Goal: Task Accomplishment & Management: Complete application form

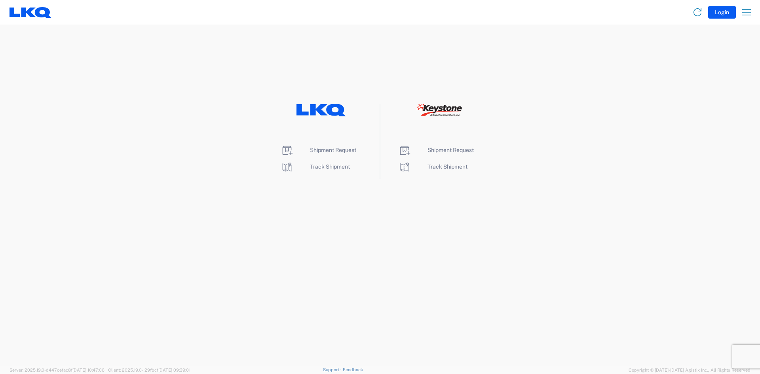
click at [333, 154] on li "Shipment Request" at bounding box center [321, 150] width 81 height 13
click at [332, 151] on span "Shipment Request" at bounding box center [333, 150] width 46 height 6
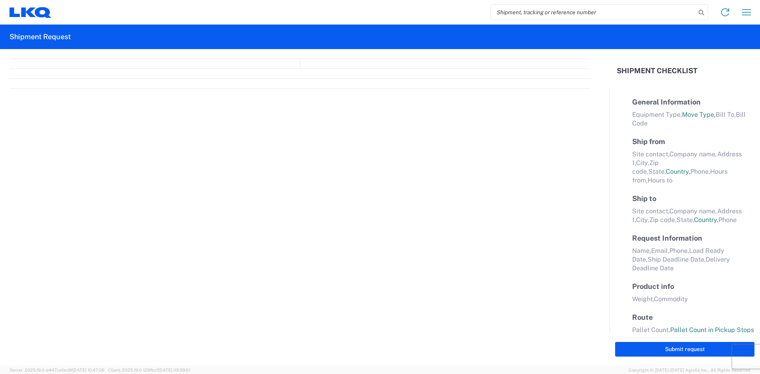
select select "FULL"
select select "LBS"
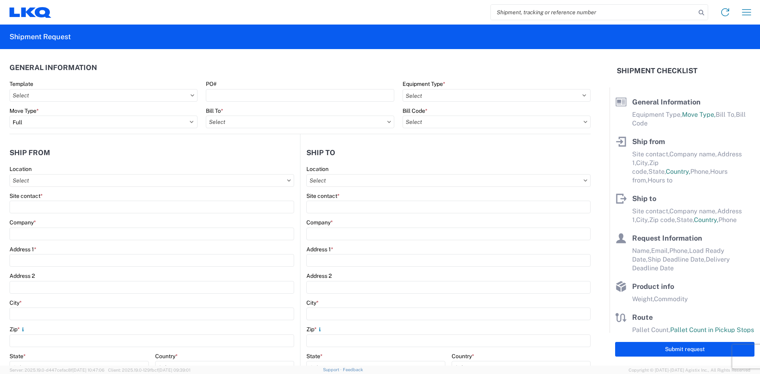
click at [192, 95] on icon at bounding box center [193, 95] width 4 height 2
click at [185, 96] on input "text" at bounding box center [104, 95] width 188 height 13
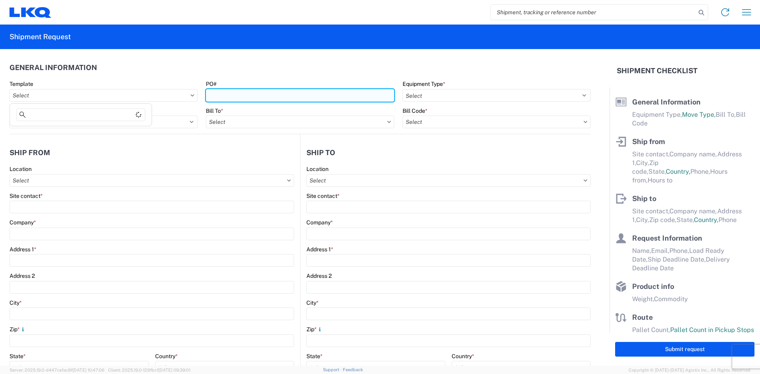
click at [242, 99] on input "PO#" at bounding box center [300, 95] width 188 height 13
type input "1"
click at [280, 98] on input "PO#" at bounding box center [300, 95] width 188 height 13
type input "1"
type input "1923631"
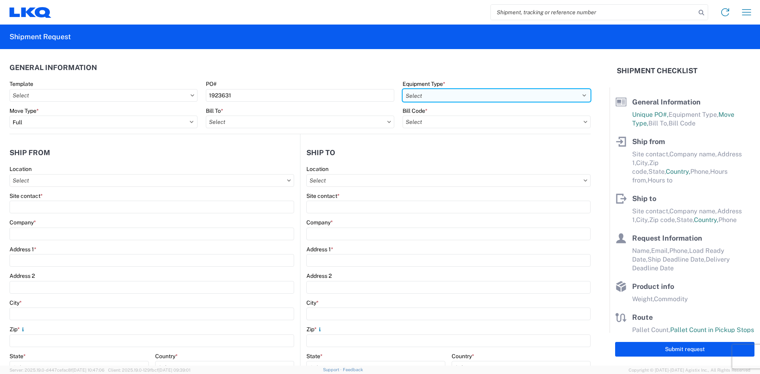
click at [574, 100] on select "Select 53’ Dry Van Flatbed Dropdeck (van) Lowboy (flatbed) Rail" at bounding box center [497, 95] width 188 height 13
select select "FLBD"
click at [403, 89] on select "Select 53’ Dry Van Flatbed Dropdeck (van) Lowboy (flatbed) Rail" at bounding box center [497, 95] width 188 height 13
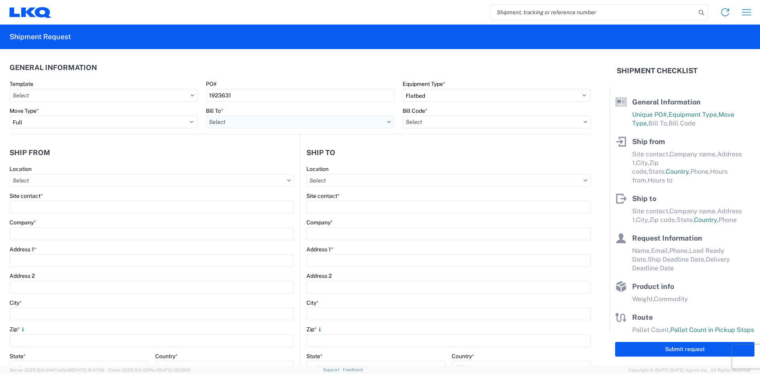
click at [342, 121] on input "text" at bounding box center [300, 122] width 188 height 13
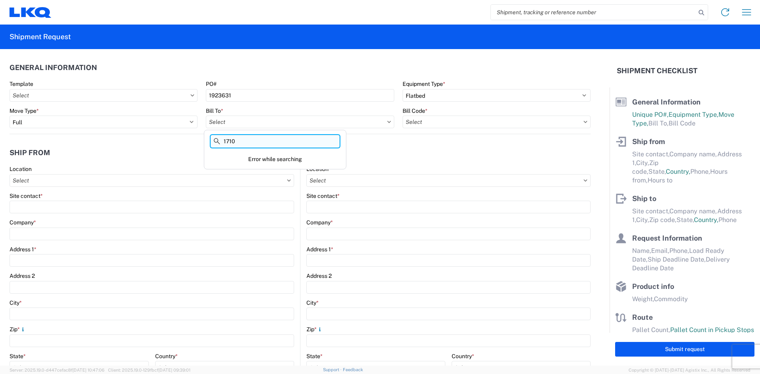
click at [250, 140] on input "1710" at bounding box center [275, 141] width 129 height 13
click at [244, 120] on input "text" at bounding box center [300, 122] width 188 height 13
click at [270, 141] on input "1710" at bounding box center [275, 141] width 129 height 13
click at [386, 119] on input "text" at bounding box center [300, 122] width 188 height 13
click at [248, 145] on input "1710" at bounding box center [275, 141] width 129 height 13
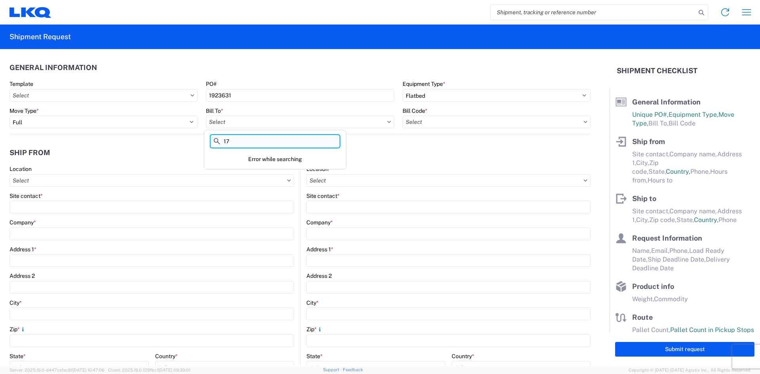
type input "1"
click at [248, 123] on input "text" at bounding box center [300, 122] width 188 height 13
type input "1710"
click at [373, 149] on header "Ship to" at bounding box center [446, 153] width 290 height 18
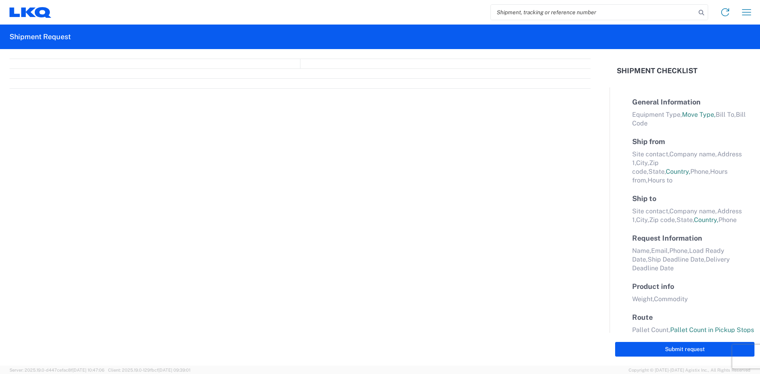
select select "FULL"
select select "LBS"
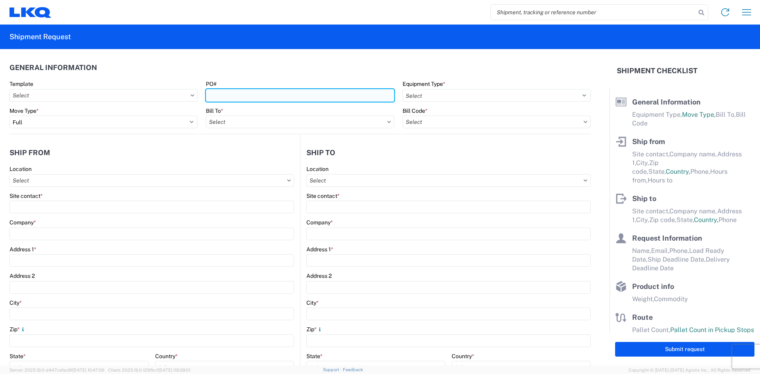
click at [373, 93] on input "PO#" at bounding box center [300, 95] width 188 height 13
type input "1"
type input "1923631"
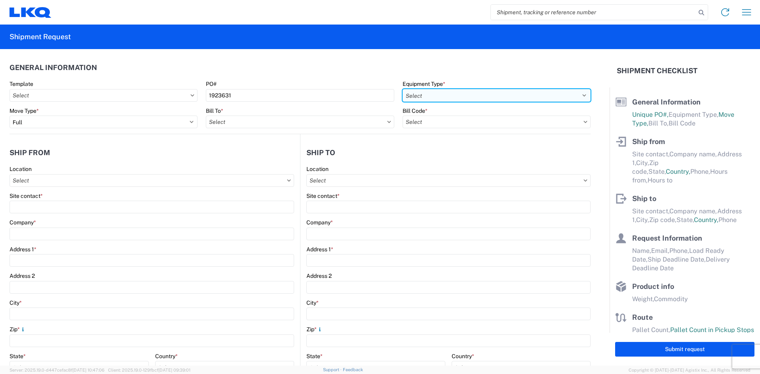
click at [517, 100] on select "Select 53’ Dry Van Flatbed Dropdeck (van) Lowboy (flatbed) Rail" at bounding box center [497, 95] width 188 height 13
select select "FLBD"
click at [403, 89] on select "Select 53’ Dry Van Flatbed Dropdeck (van) Lowboy (flatbed) Rail" at bounding box center [497, 95] width 188 height 13
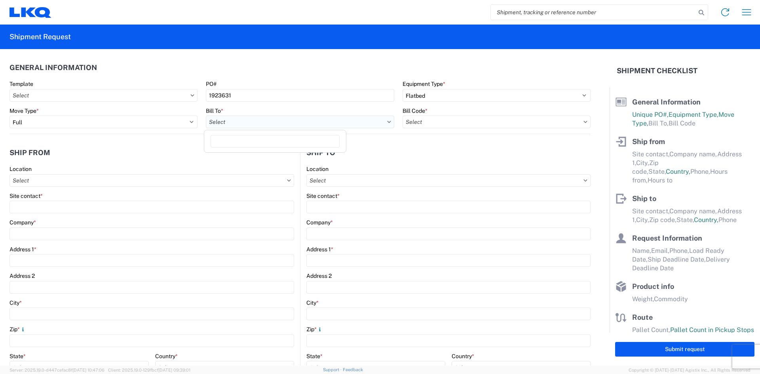
click at [357, 122] on input "text" at bounding box center [300, 122] width 188 height 13
type input "1710"
click at [278, 156] on div "1710 - LKQ Southern California" at bounding box center [275, 157] width 139 height 13
type input "1710 - LKQ Southern California"
click at [486, 125] on input "text" at bounding box center [497, 122] width 188 height 13
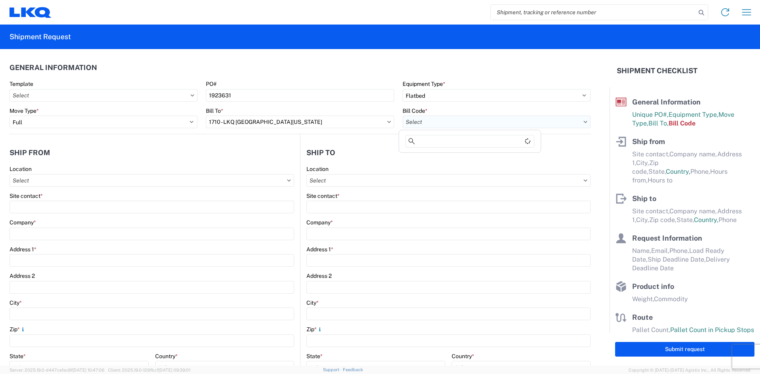
click at [583, 124] on input "text" at bounding box center [497, 122] width 188 height 13
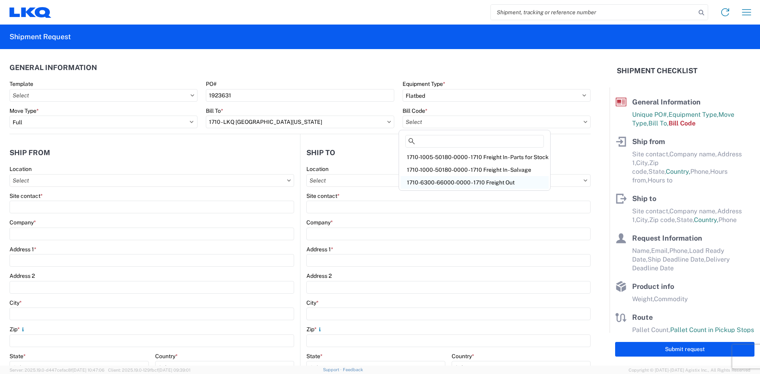
click at [495, 182] on div "1710-6300-66000-0000 - 1710 Freight Out" at bounding box center [475, 182] width 148 height 13
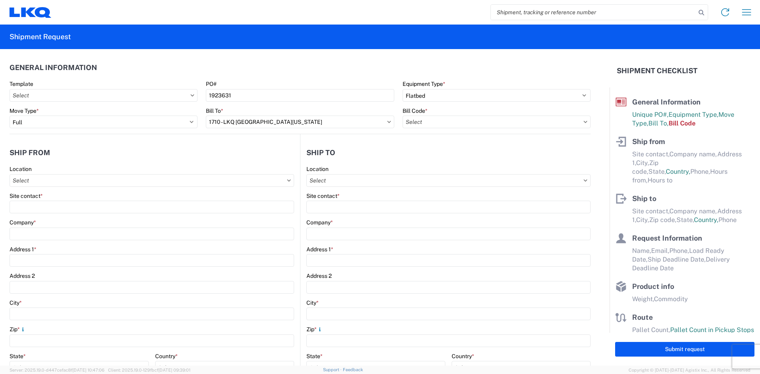
type input "1710-6300-66000-0000 - 1710 Freight Out"
click at [63, 179] on input "text" at bounding box center [152, 180] width 285 height 13
click at [120, 219] on div "Company *" at bounding box center [152, 222] width 285 height 7
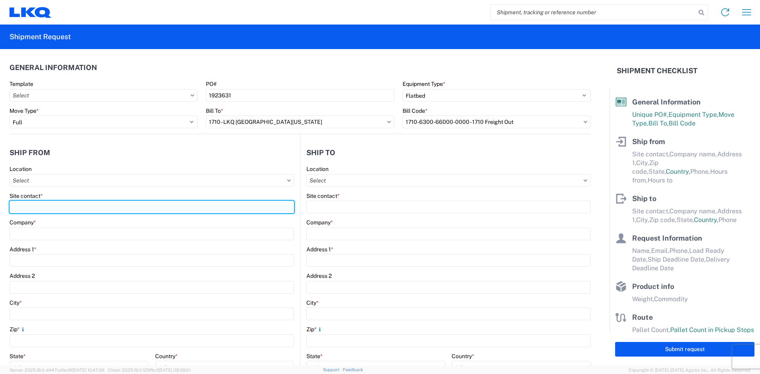
click at [94, 203] on input "Site contact *" at bounding box center [152, 207] width 285 height 13
type input "NICHOLAS LOPEZ"
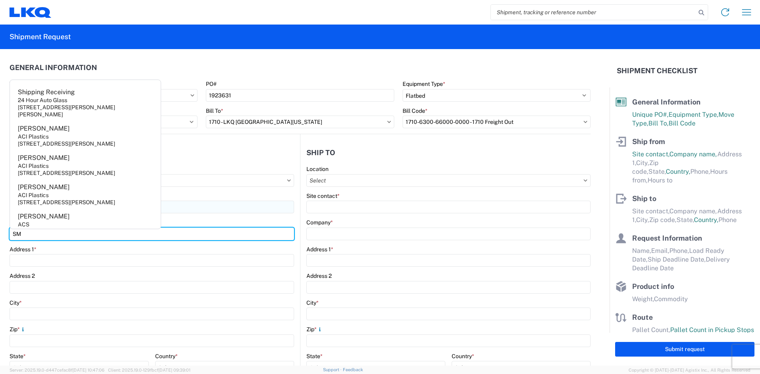
type input "S"
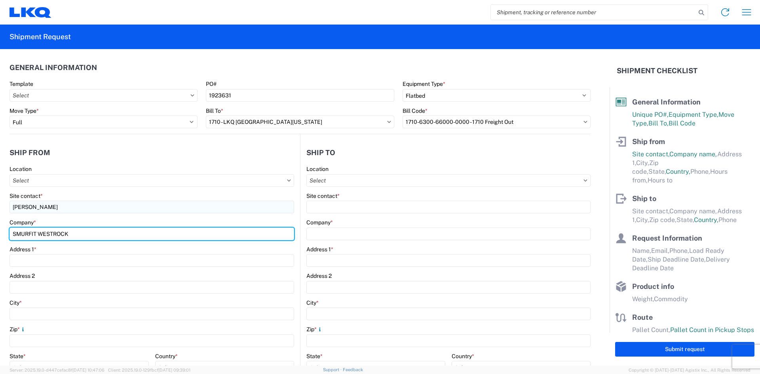
type input "SMURFIT WESTROCK"
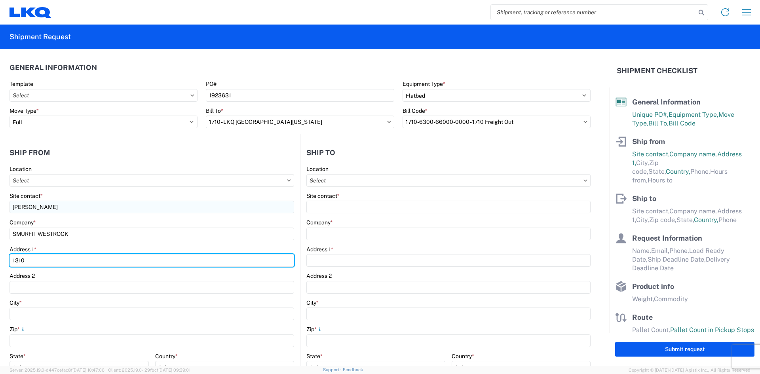
type input "13100 LOOP ROAD"
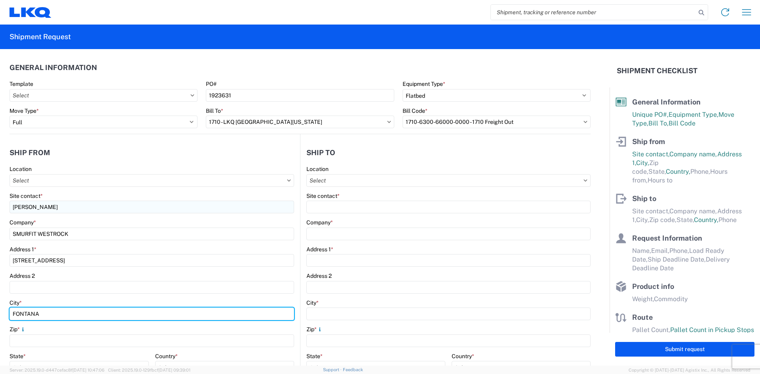
type input "FONTANA"
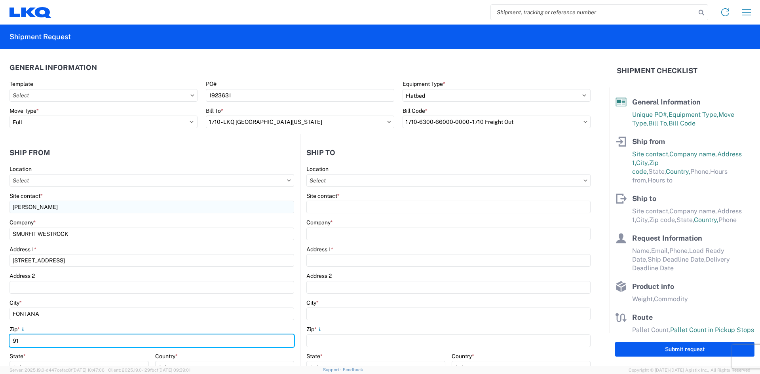
type input "9"
type input "92337"
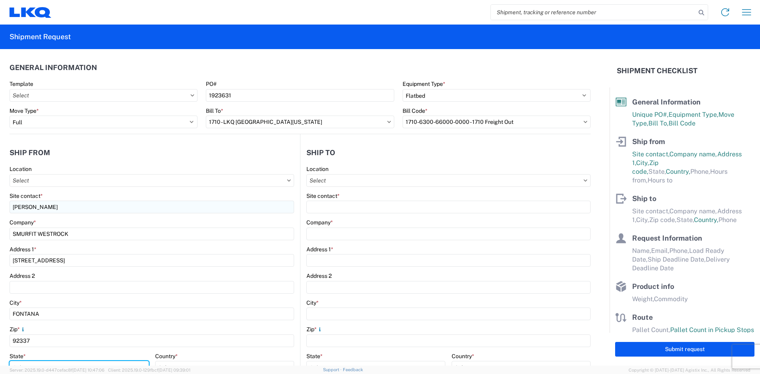
scroll to position [8, 0]
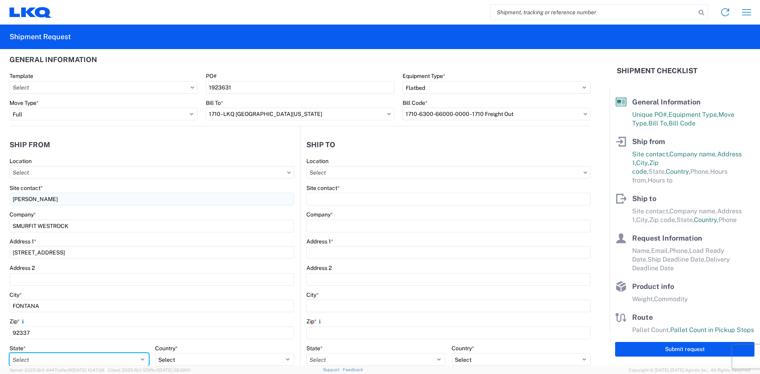
select select "CA"
select select "US"
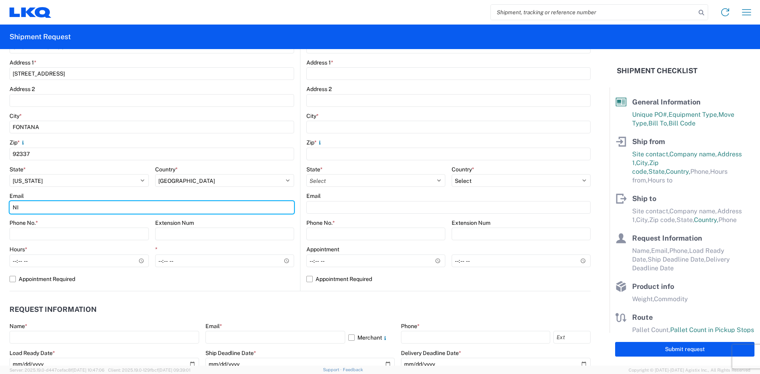
type input "NILOPEZ@VICTORYPACKAGING.COM"
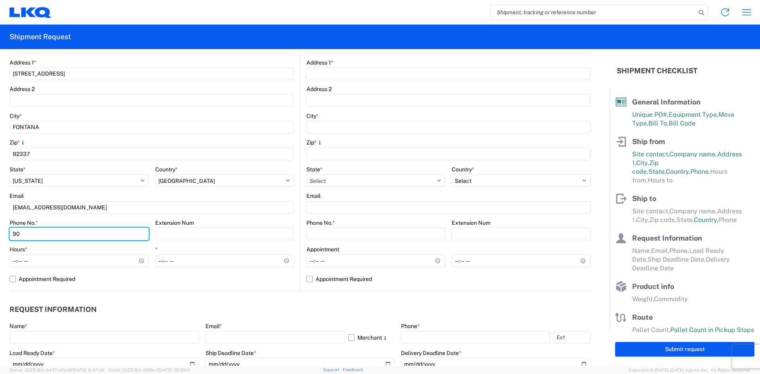
type input "909-251-2265"
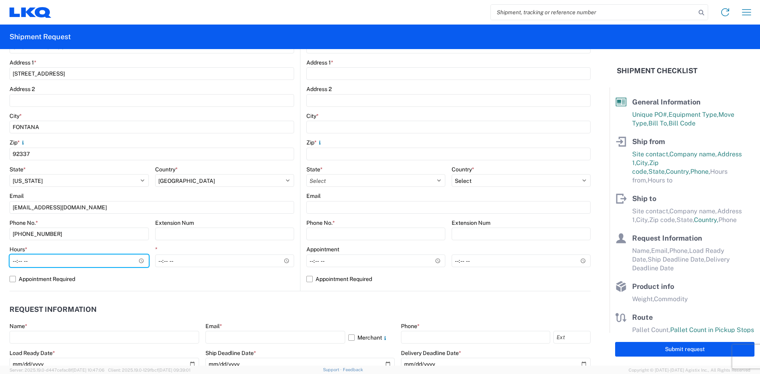
type input "06:00"
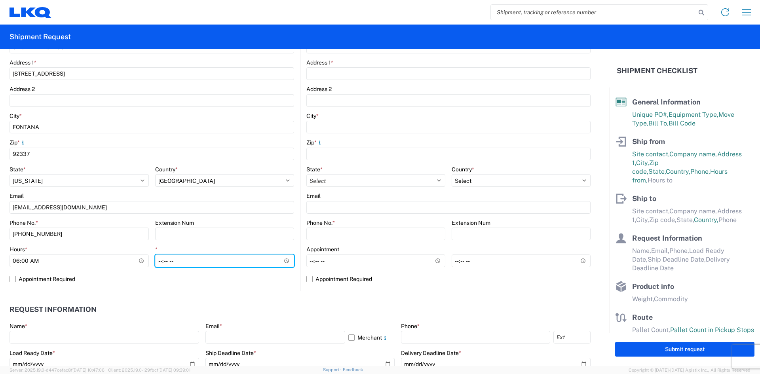
type input "13:00"
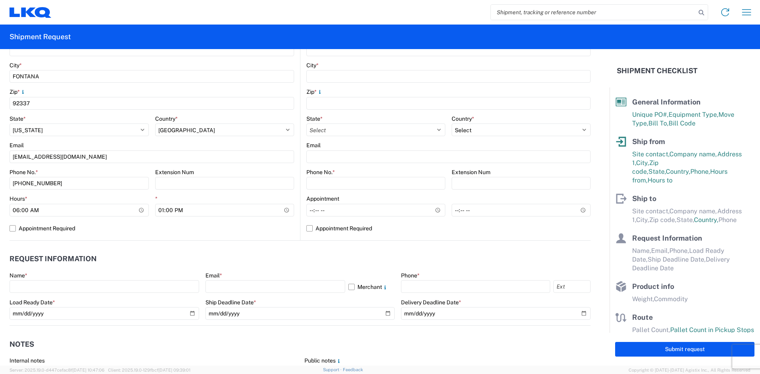
scroll to position [40, 0]
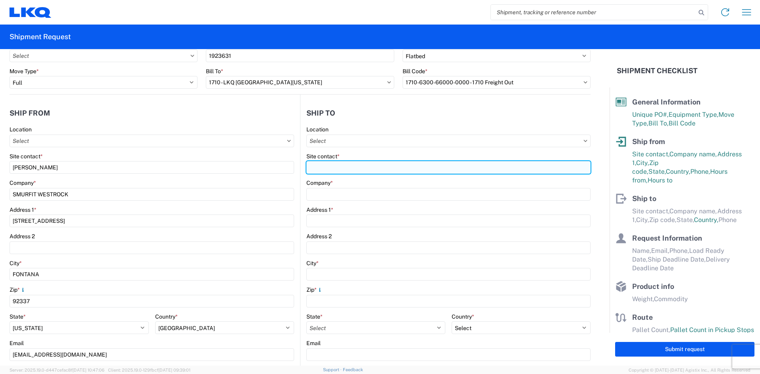
click at [345, 167] on input "Site contact *" at bounding box center [449, 167] width 284 height 13
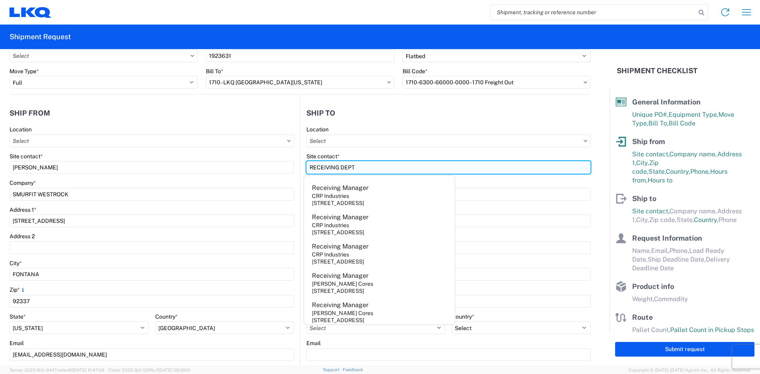
type input "RECEIVING DEPT"
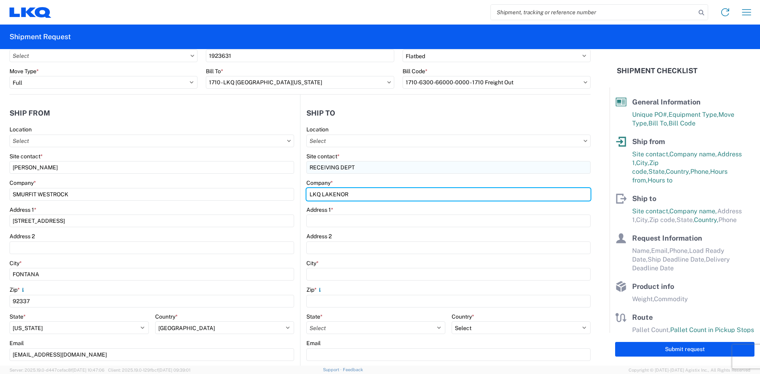
type input "LKQ LAKENOR"
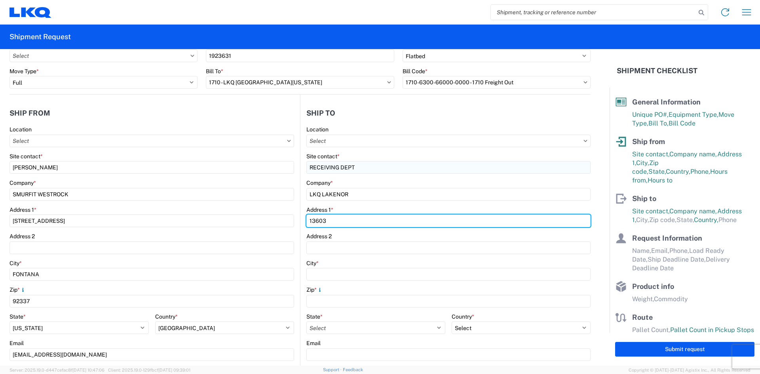
type input "13603 Foster Road"
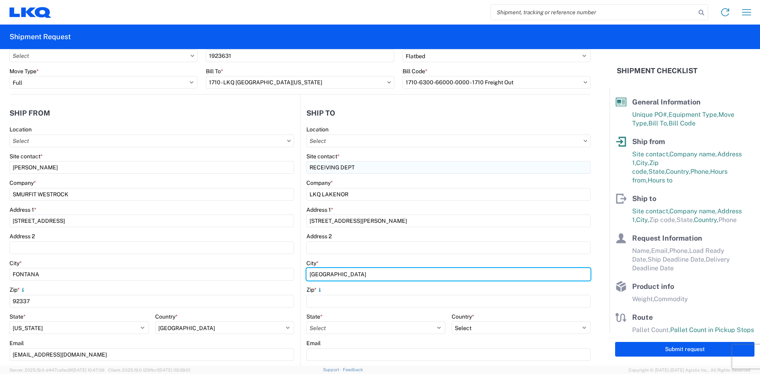
type input "SANTA FE SPRINGS"
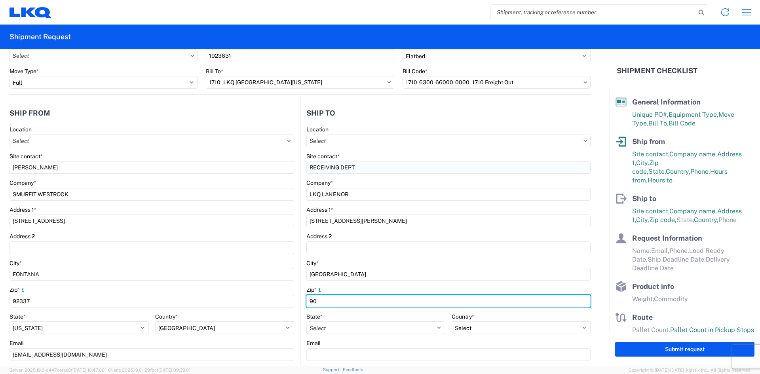
type input "9"
type input "90670"
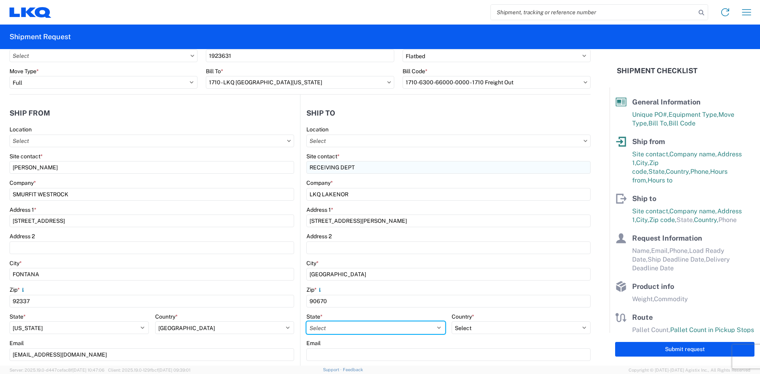
select select "CA"
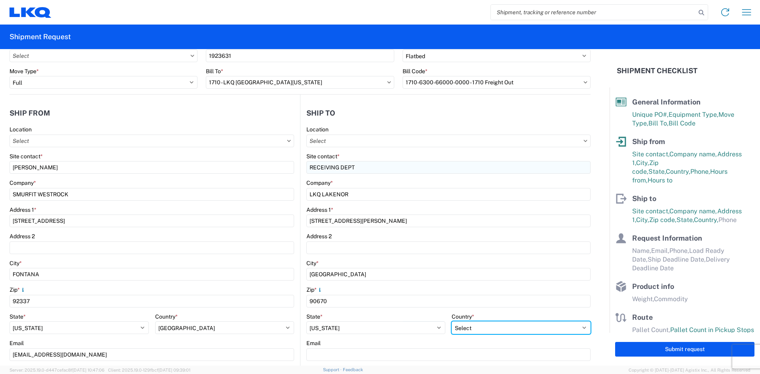
select select "US"
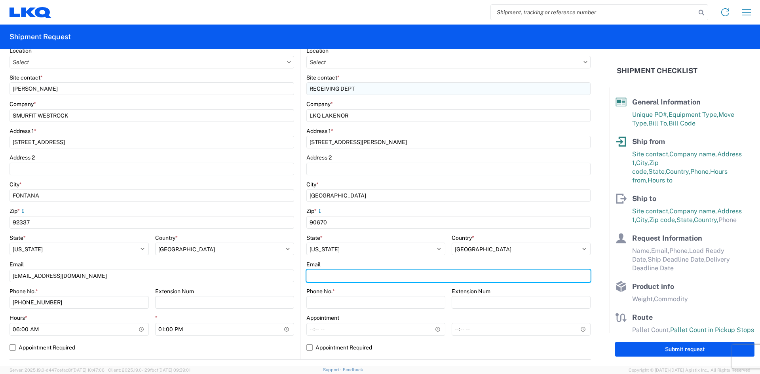
scroll to position [119, 0]
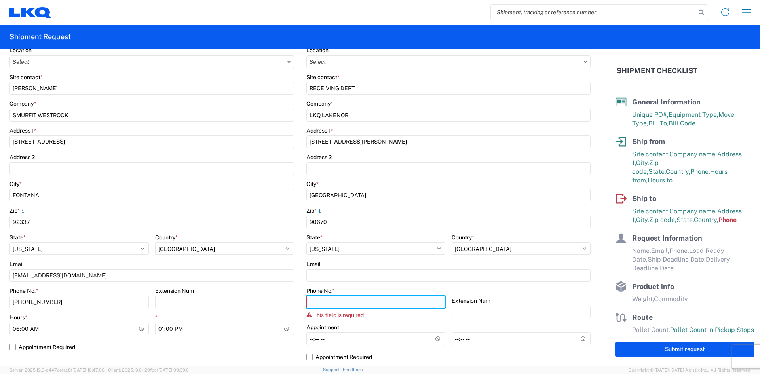
click at [318, 302] on input "Phone No. *" at bounding box center [376, 302] width 139 height 13
paste input "+18005253667"
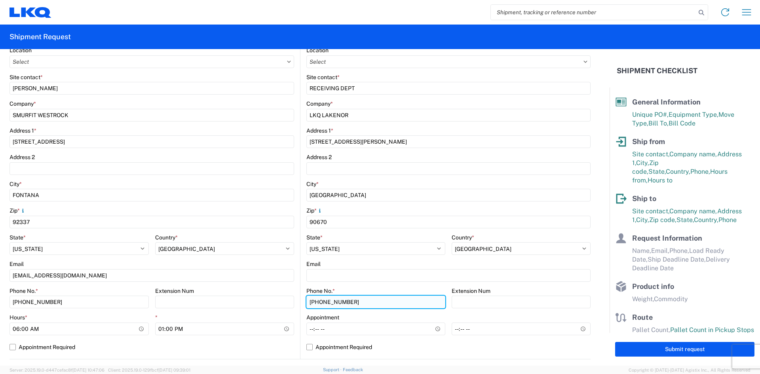
click at [311, 302] on input "+18005253667" at bounding box center [376, 302] width 139 height 13
type input "8005253667"
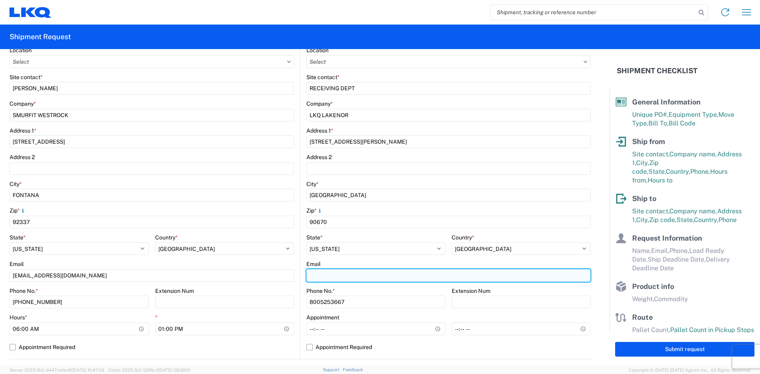
click at [328, 277] on input "Email" at bounding box center [449, 275] width 284 height 13
click at [341, 276] on input "Email" at bounding box center [449, 275] width 284 height 13
paste input "https://locations.lkqcorp.com/us/ca/santa-fe-springs/13642-orddrive-1710"
type input "https://locations.lkqcorp.com/us/ca/santa-fe-springs/13642-orddrive-1710"
drag, startPoint x: 506, startPoint y: 276, endPoint x: 279, endPoint y: 276, distance: 226.9
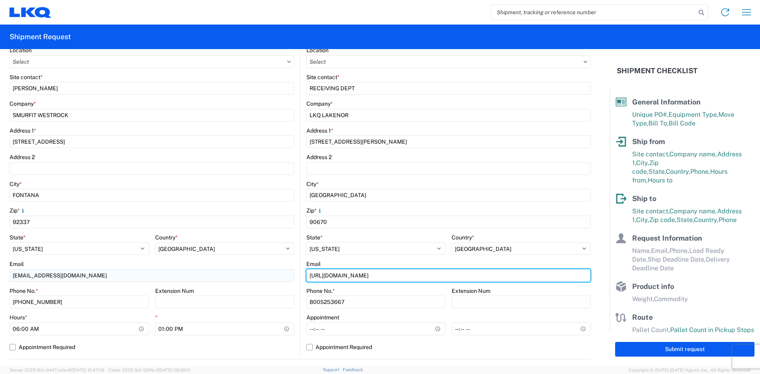
click at [279, 276] on div "Ship from Location Site contact * NICHOLAS LOPEZ Company * SMURFIT WESTROCK Add…" at bounding box center [300, 187] width 581 height 344
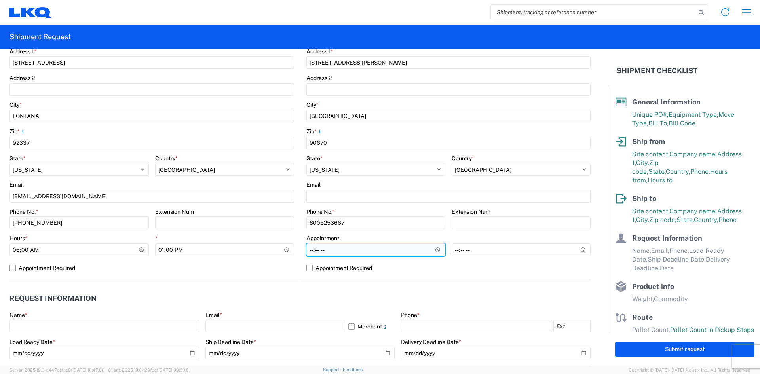
click at [333, 249] on input "Hours *" at bounding box center [376, 250] width 139 height 13
type input "08:00"
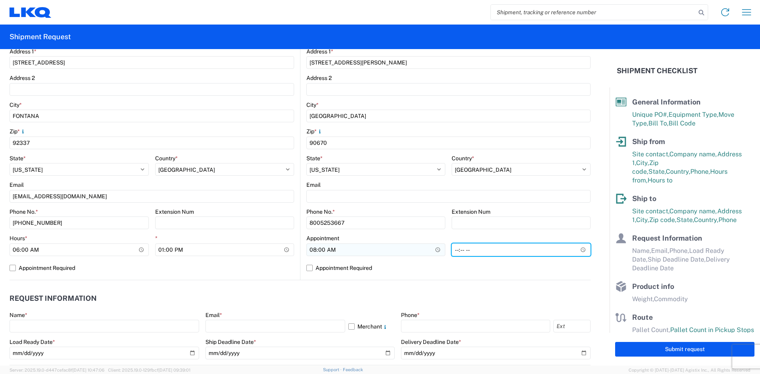
type input "14:00"
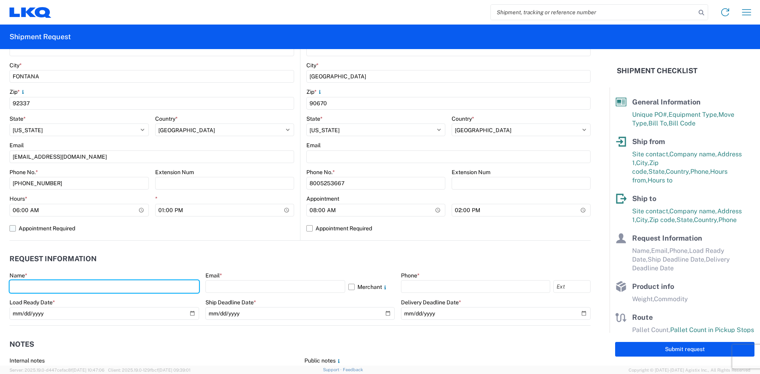
scroll to position [277, 0]
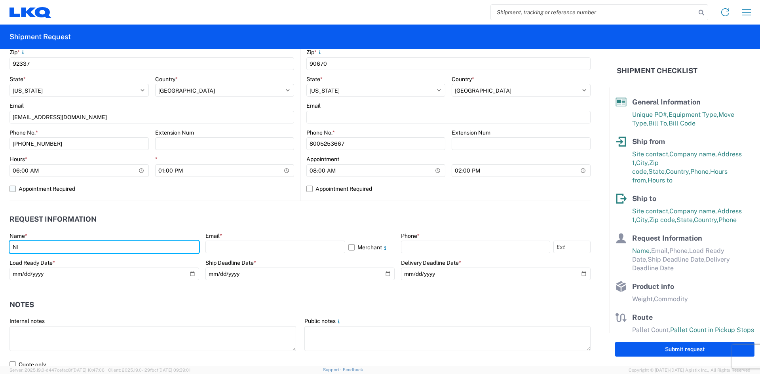
type input "NICHOLAS LOPEZ"
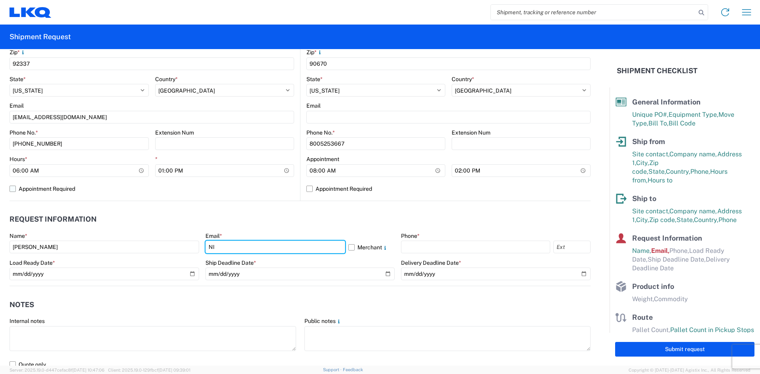
type input "NILOPEZ@VICTORYPACKAGING.COM"
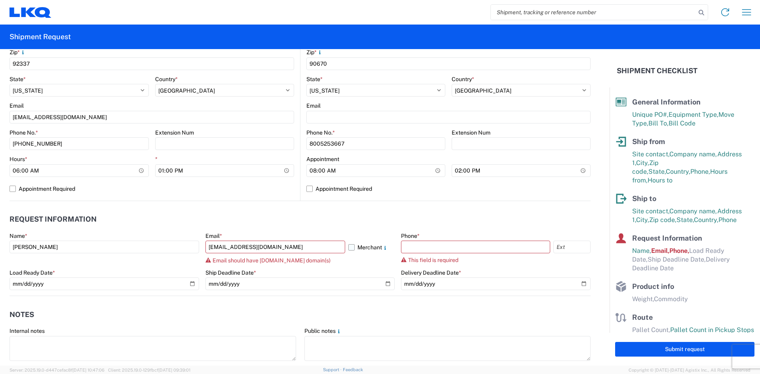
click at [349, 249] on label "Merchant" at bounding box center [372, 247] width 47 height 13
click at [0, 0] on input "Merchant" at bounding box center [0, 0] width 0 height 0
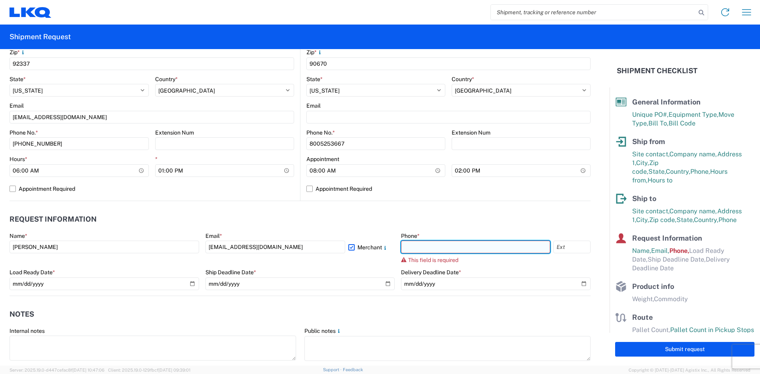
click at [469, 246] on input "text" at bounding box center [475, 247] width 149 height 13
type input "909-251-2265"
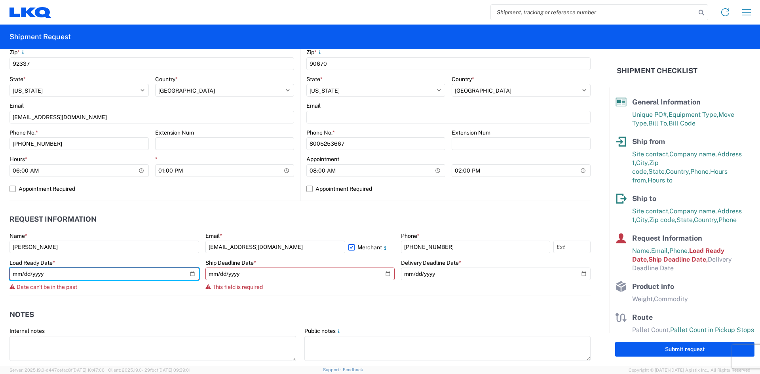
type input "2025-09-19"
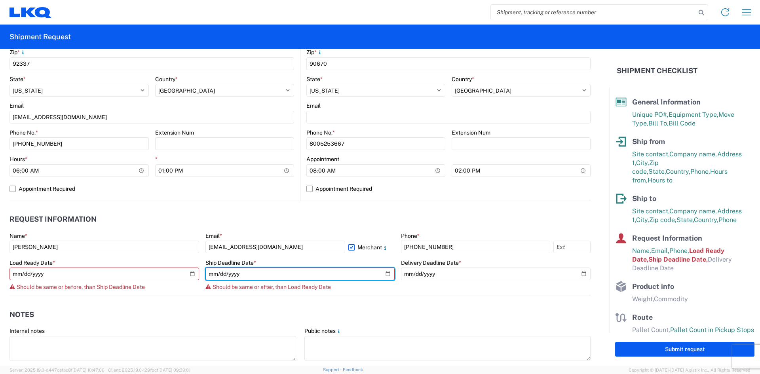
type input "25202-09-19"
type input "2025-09-19"
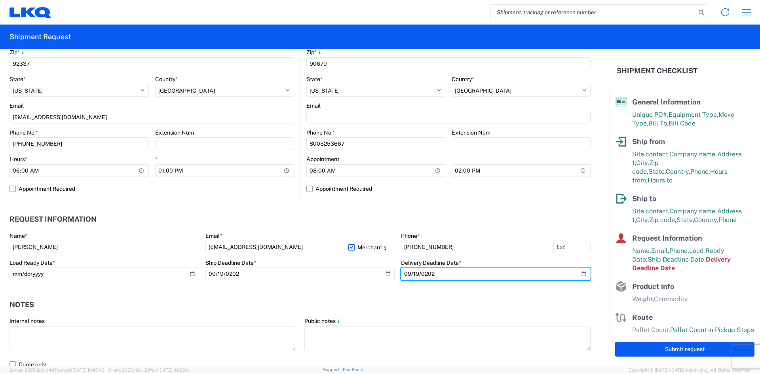
type input "2025-09-19"
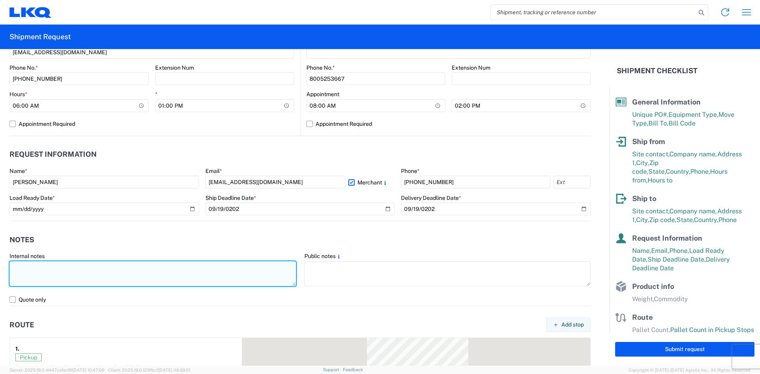
scroll to position [356, 0]
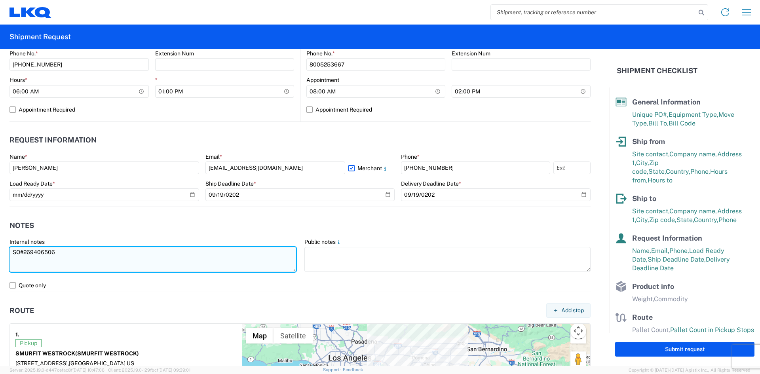
type textarea "SO#269406506"
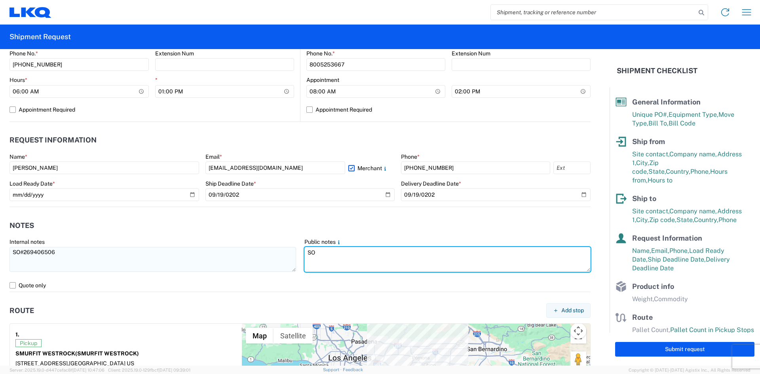
type textarea "S"
type textarea "*FLATBED REQUIRED*"
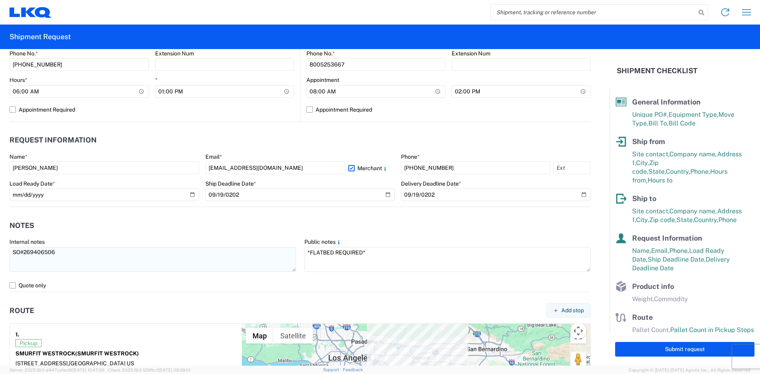
scroll to position [522, 0]
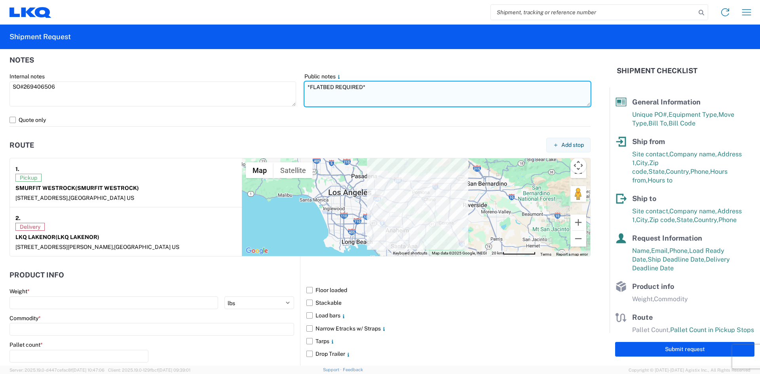
click at [321, 97] on textarea "*FLATBED REQUIRED*" at bounding box center [448, 94] width 287 height 25
click at [377, 87] on textarea "*FLATBED REQUIRED*" at bounding box center [448, 94] width 287 height 25
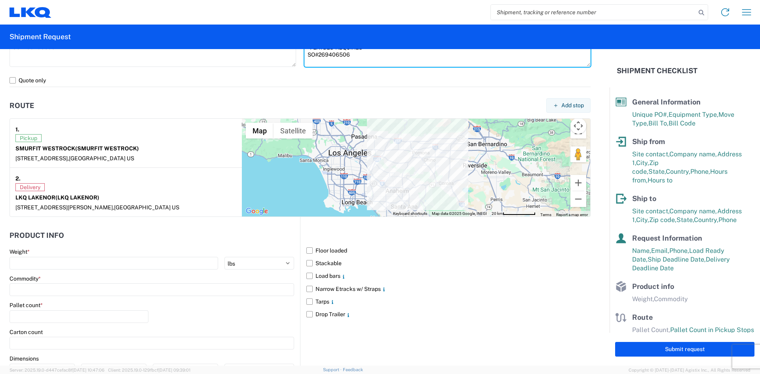
scroll to position [601, 0]
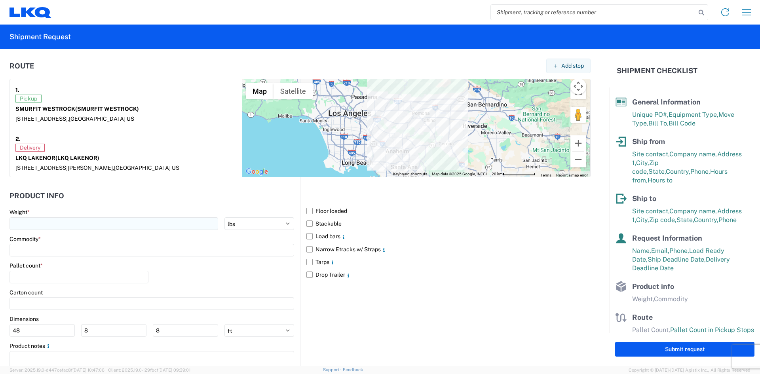
type textarea "*FLATBED REQUIRED* SO#269406506"
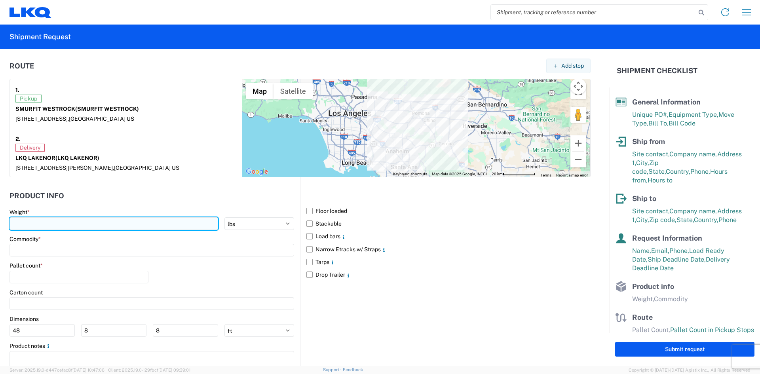
click at [59, 223] on input "number" at bounding box center [114, 223] width 209 height 13
type input "12705"
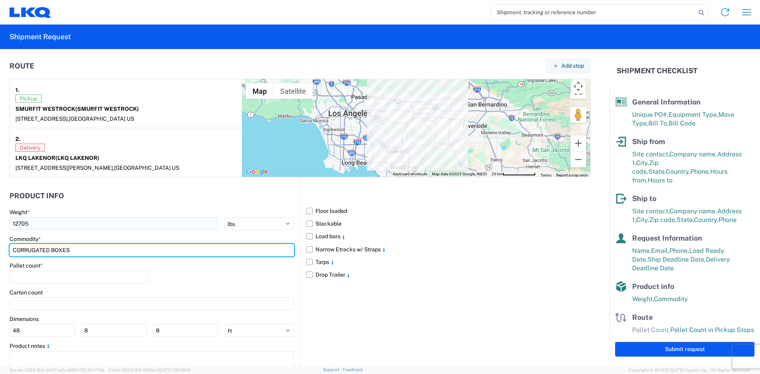
type input "CORRUGATED BOXES"
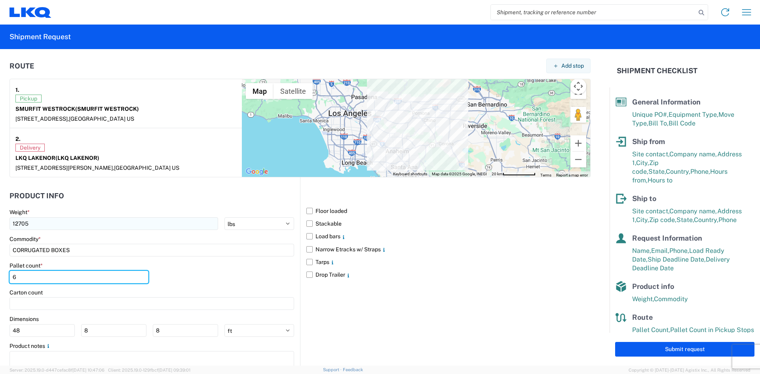
type input "6"
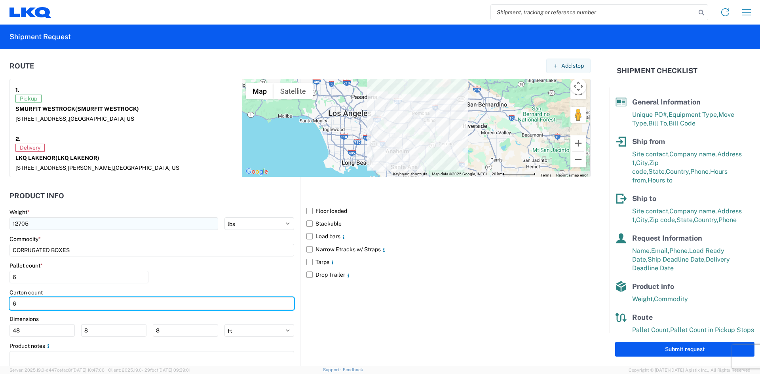
type input "6"
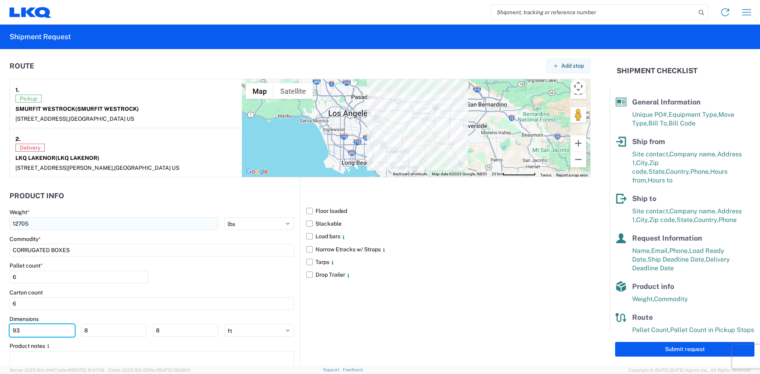
type input "93"
type input "97"
type input "40"
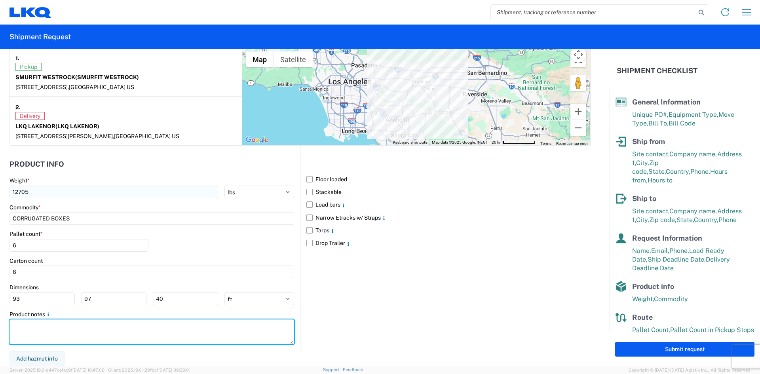
scroll to position [633, 0]
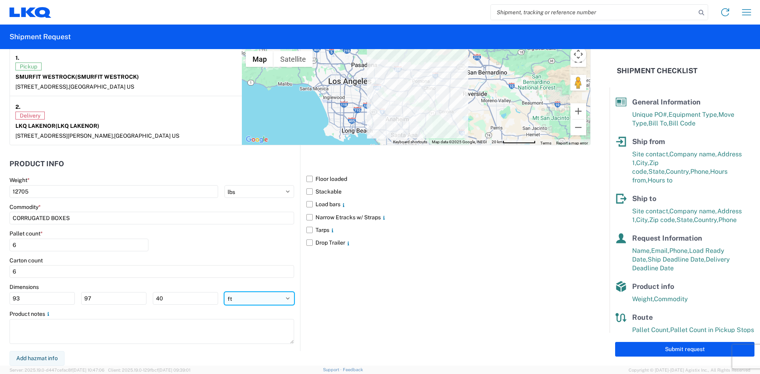
click at [282, 299] on select "ft in cm" at bounding box center [260, 298] width 70 height 13
select select "IN"
click at [225, 292] on select "ft in cm" at bounding box center [260, 298] width 70 height 13
type input "1116"
type input "1164"
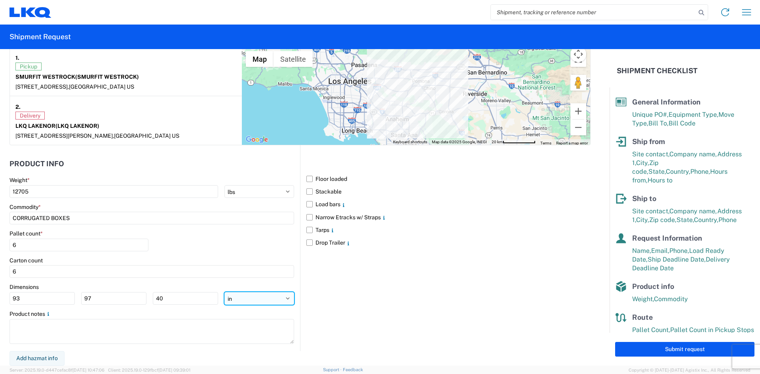
type input "480"
click at [29, 301] on input "1116" at bounding box center [42, 298] width 65 height 13
drag, startPoint x: 185, startPoint y: 301, endPoint x: 57, endPoint y: 298, distance: 127.2
click at [57, 298] on div "1116 1164 480" at bounding box center [114, 298] width 209 height 13
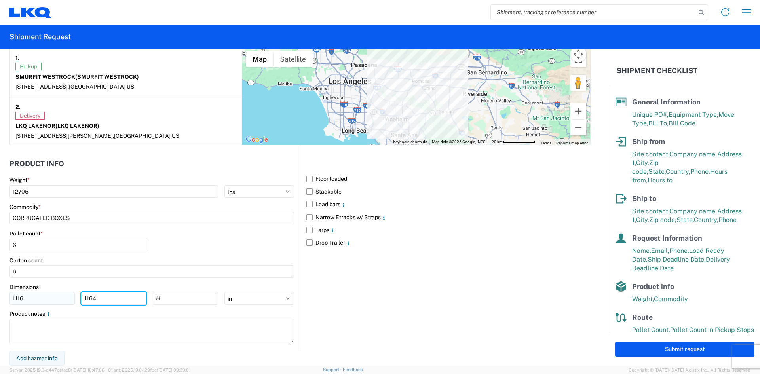
drag, startPoint x: 104, startPoint y: 296, endPoint x: 59, endPoint y: 297, distance: 45.6
click at [59, 297] on div "1116 1164" at bounding box center [114, 298] width 209 height 13
drag, startPoint x: 37, startPoint y: 299, endPoint x: -2, endPoint y: 298, distance: 38.8
click at [0, 298] on html "Home Shipment request Shipment tracking Shipment Request General Information Te…" at bounding box center [380, 187] width 760 height 374
type input "93"
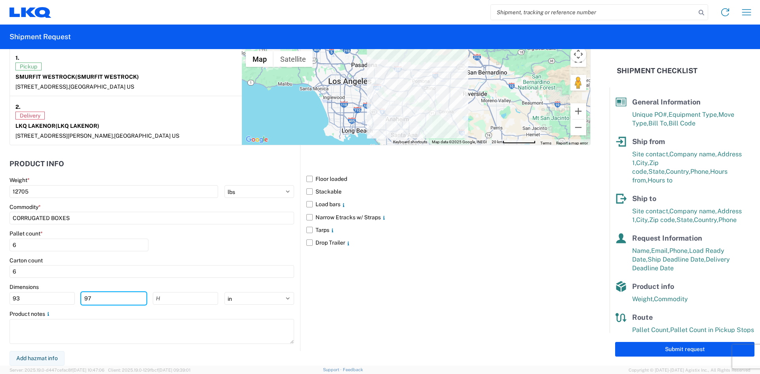
type input "97"
type input "40"
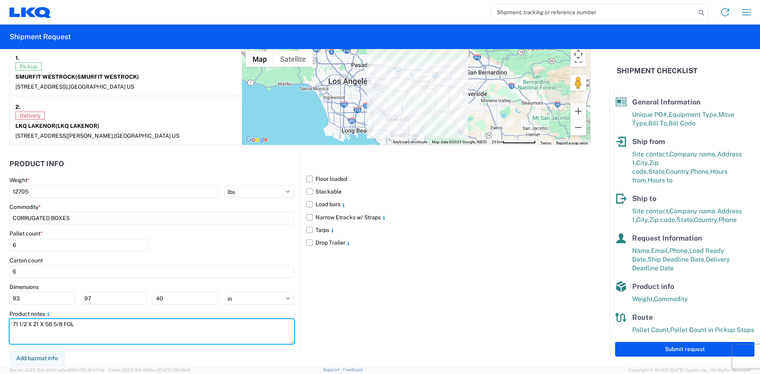
type textarea "71 1/2 X 21 X 56 5/8 FOL"
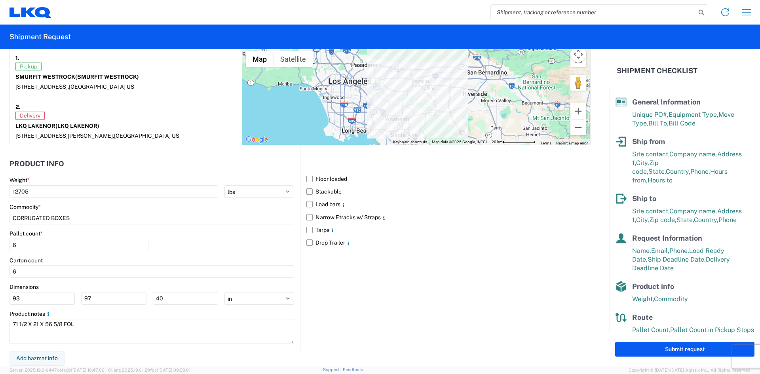
click at [307, 192] on label "Stackable" at bounding box center [449, 191] width 284 height 13
click at [0, 0] on input "Stackable" at bounding box center [0, 0] width 0 height 0
click at [666, 346] on button "Submit request" at bounding box center [684, 349] width 139 height 15
select select "US"
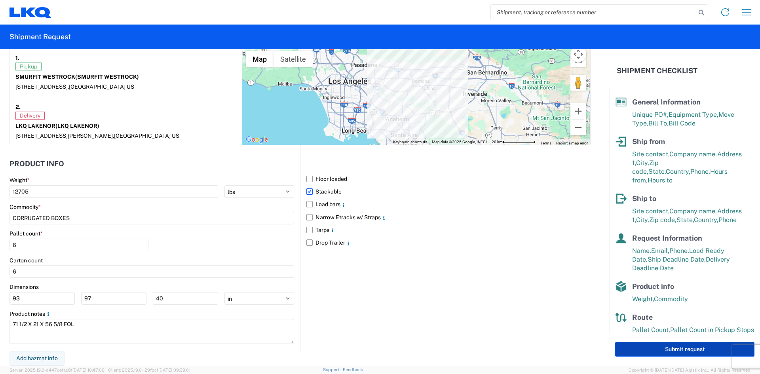
select select "US"
